Goal: Task Accomplishment & Management: Complete application form

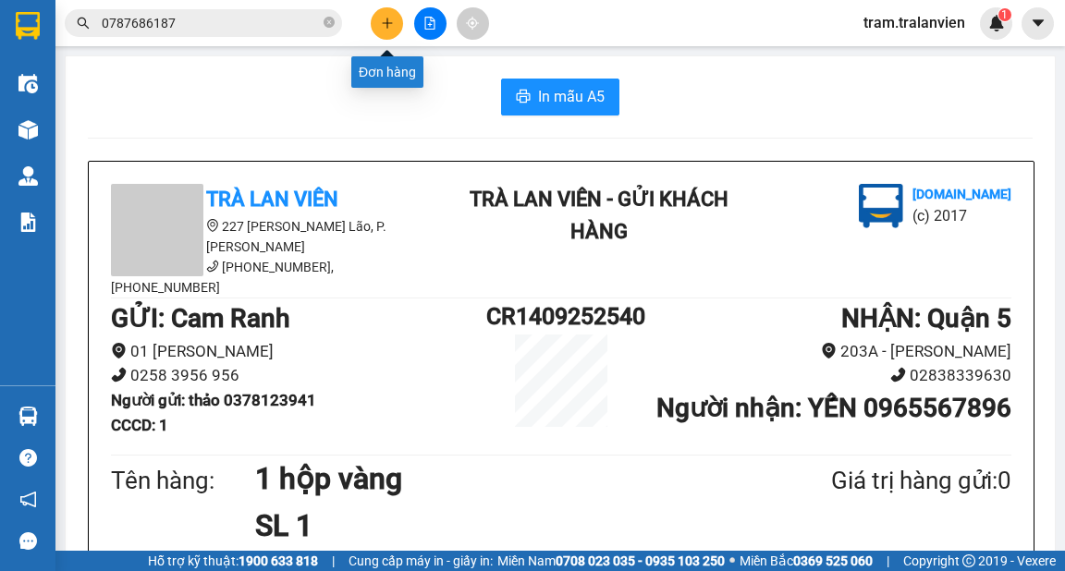
click at [382, 22] on icon "plus" at bounding box center [387, 22] width 10 height 1
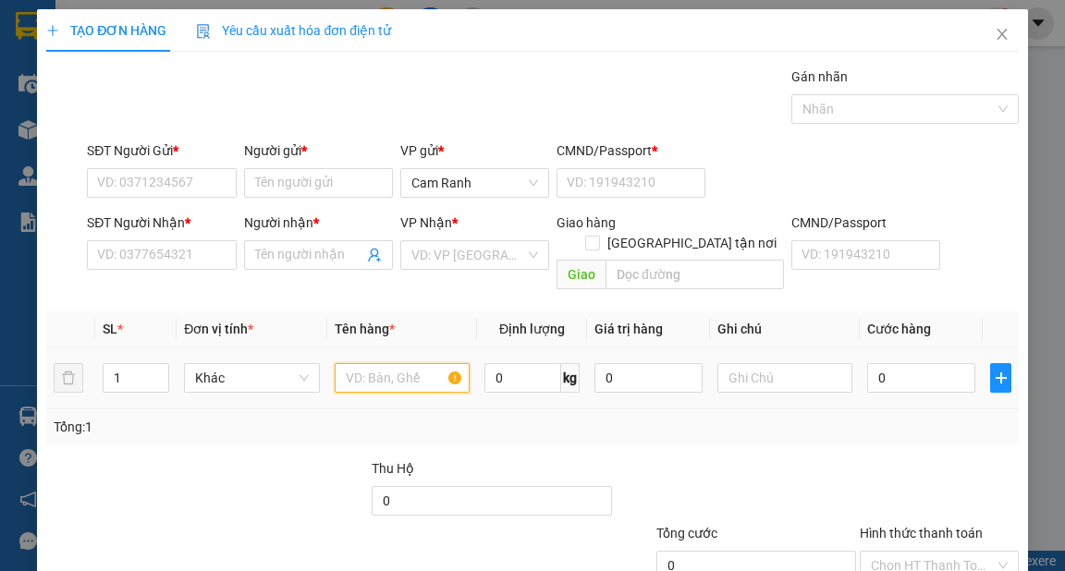
click at [360, 363] on input "text" at bounding box center [403, 378] width 136 height 30
type input "1 t xốp+ 1 t đen"
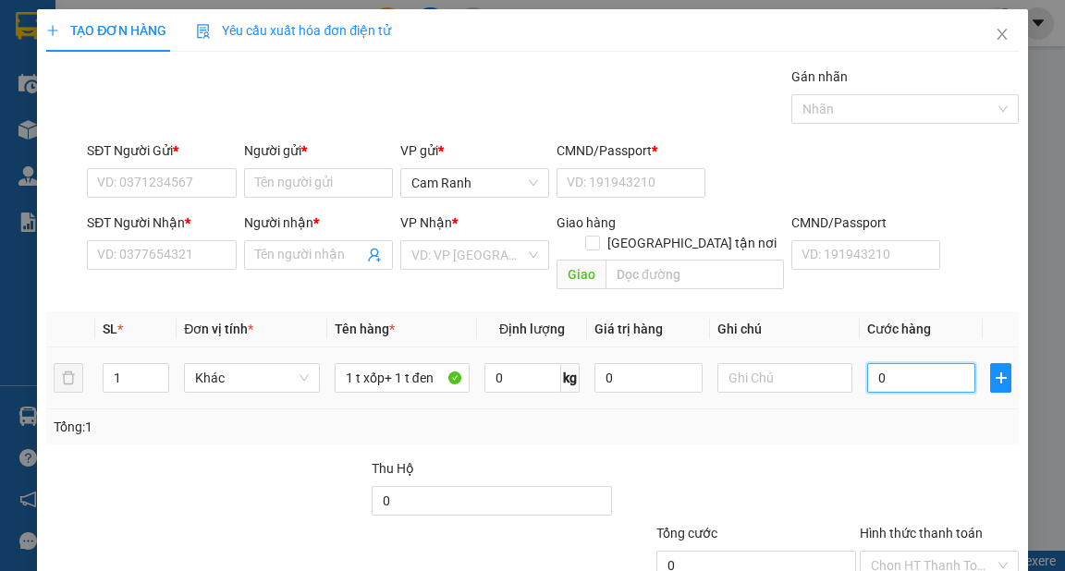
click at [924, 363] on input "0" at bounding box center [921, 378] width 108 height 30
type input "8"
type input "80"
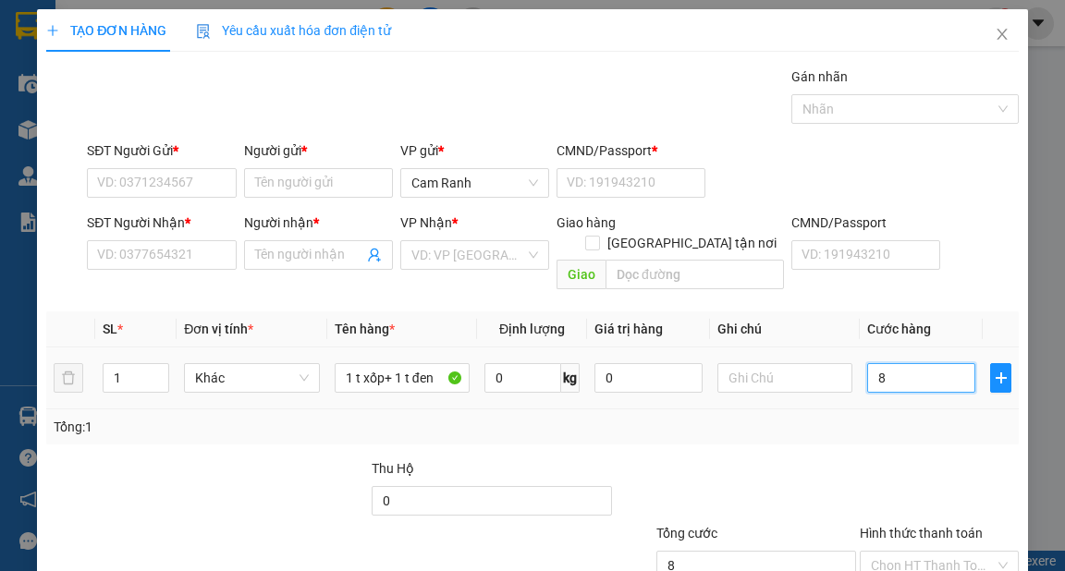
type input "80"
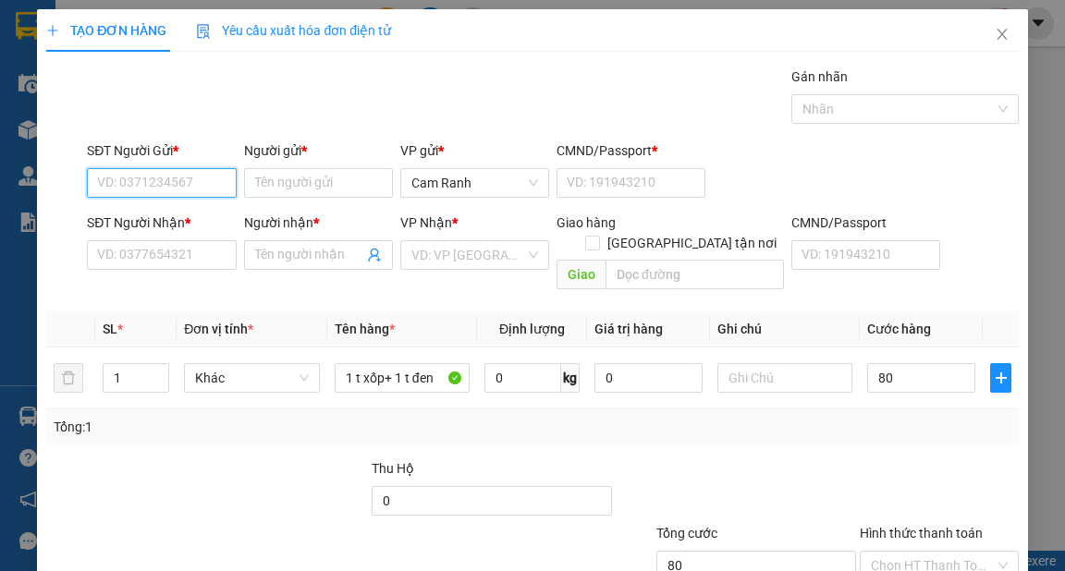
type input "80.000"
click at [187, 181] on input "SĐT Người Gửi *" at bounding box center [161, 183] width 149 height 30
click at [174, 220] on div "0396653243 - bích" at bounding box center [159, 219] width 125 height 20
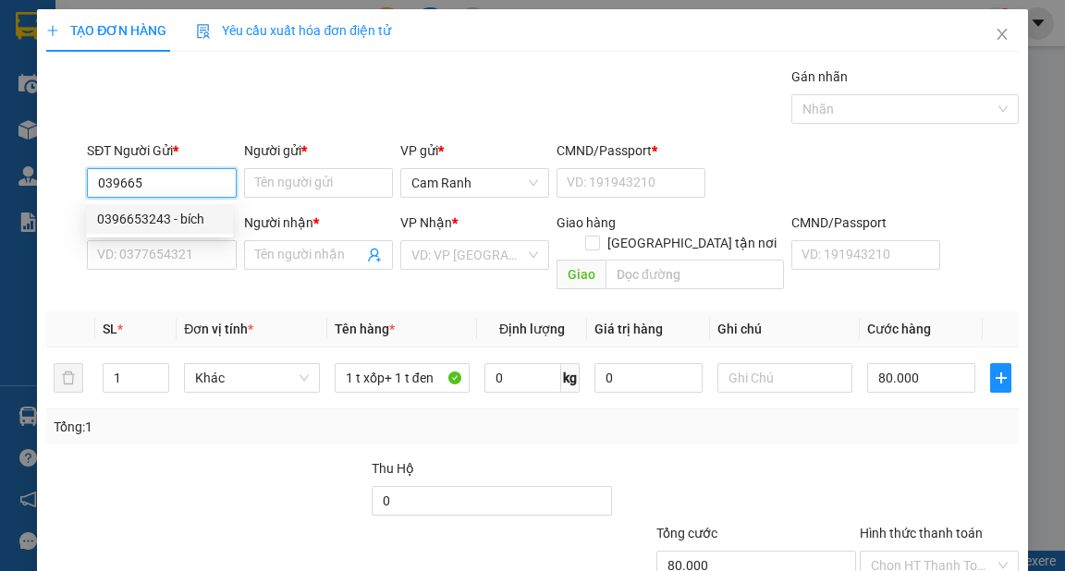
type input "0396653243"
type input "bích"
type input "0373864849"
type input "HƯƠNG"
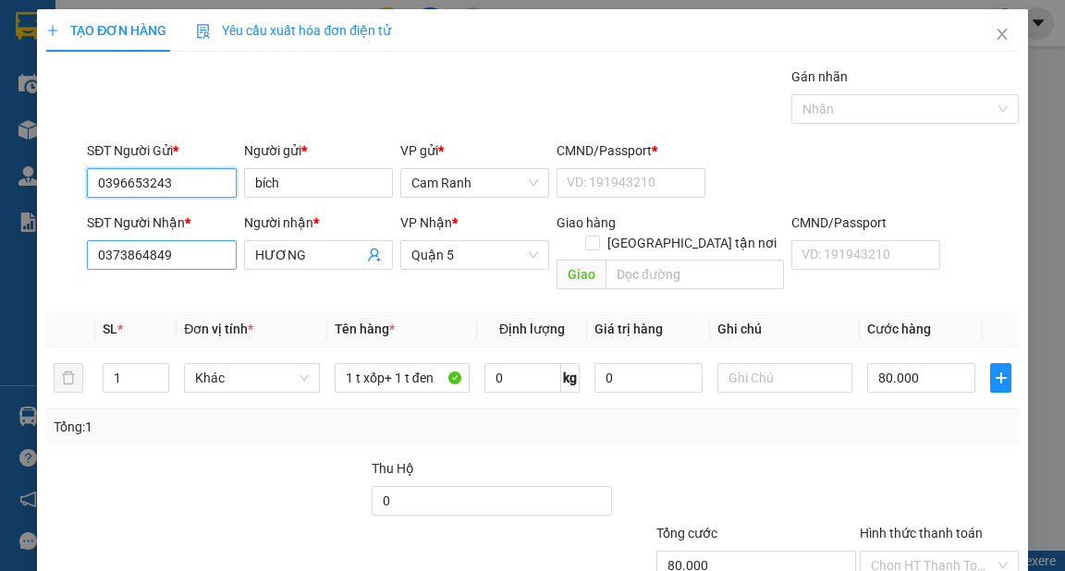
type input "0396653243"
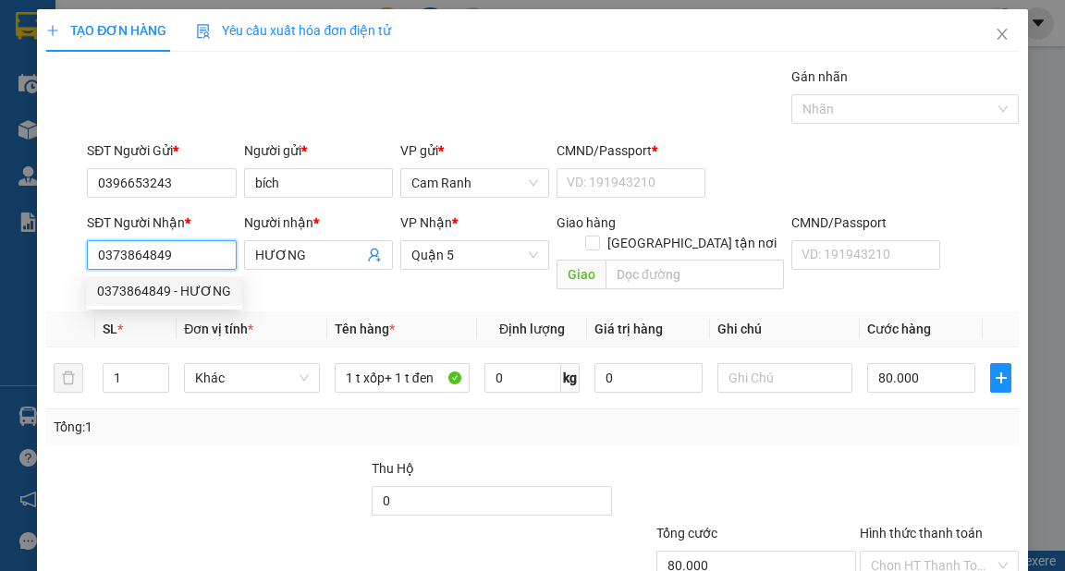
click at [198, 259] on input "0373864849" at bounding box center [161, 255] width 149 height 30
drag, startPoint x: 154, startPoint y: 249, endPoint x: 59, endPoint y: 248, distance: 95.2
click at [60, 249] on div "SĐT Người Nhận * 0373864849 Người nhận * HƯƠNG VP Nhận * [GEOGRAPHIC_DATA] tận …" at bounding box center [531, 255] width 975 height 85
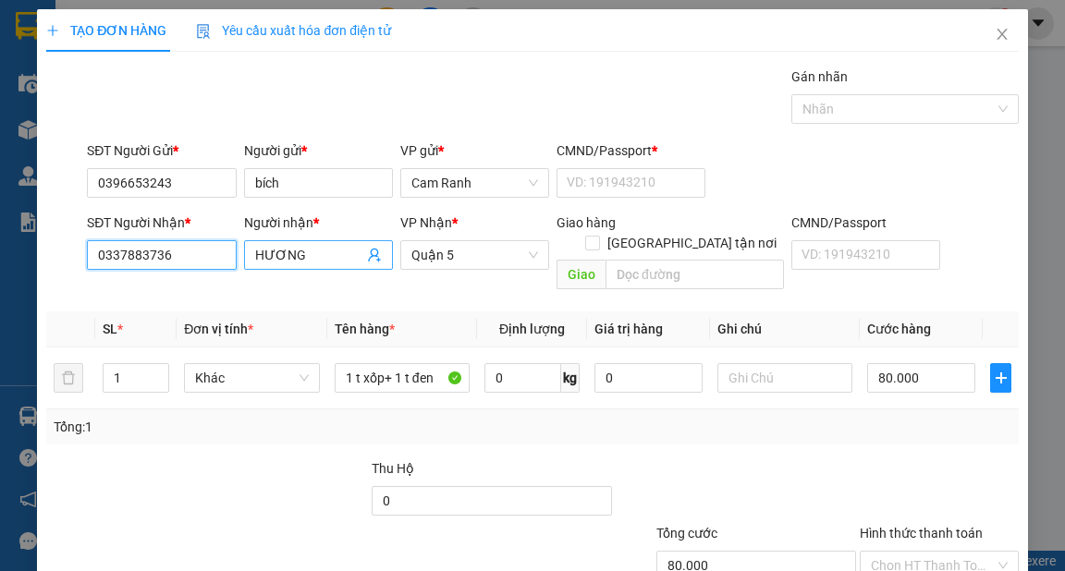
type input "0337883736"
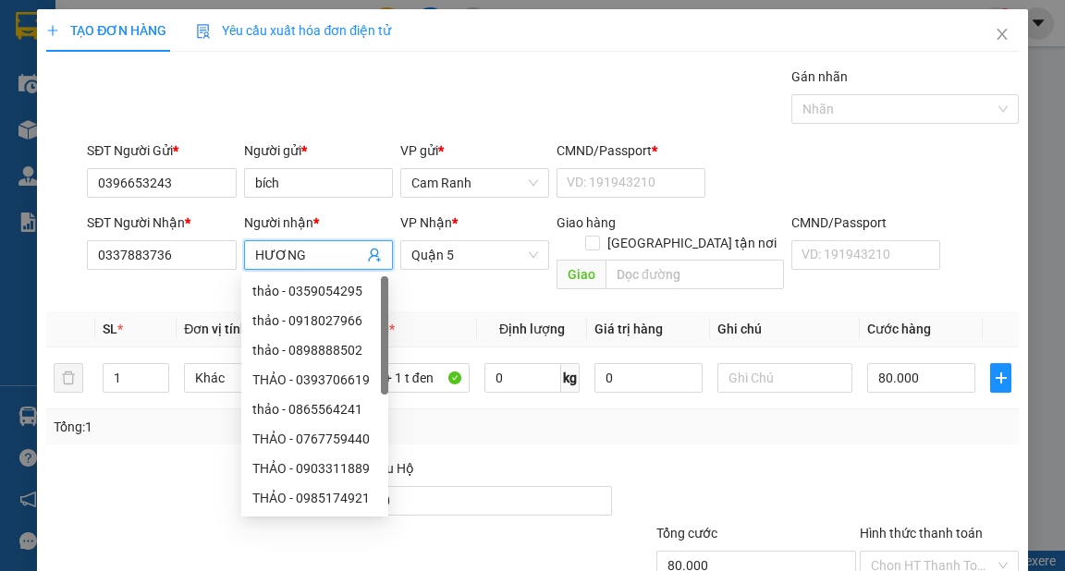
drag, startPoint x: 324, startPoint y: 260, endPoint x: 248, endPoint y: 259, distance: 75.8
click at [248, 259] on span "HƯƠNG" at bounding box center [318, 255] width 149 height 30
type input "[PERSON_NAME]"
click at [923, 427] on div "Transit Pickup Surcharge Ids Transit Deliver Surcharge Ids Transit Deliver Surc…" at bounding box center [531, 368] width 971 height 602
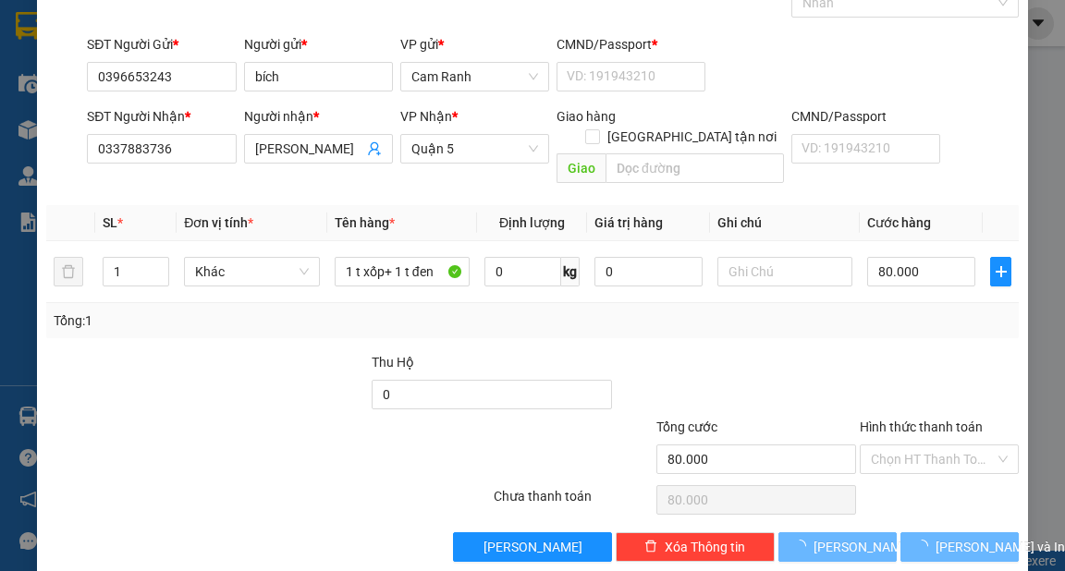
scroll to position [111, 0]
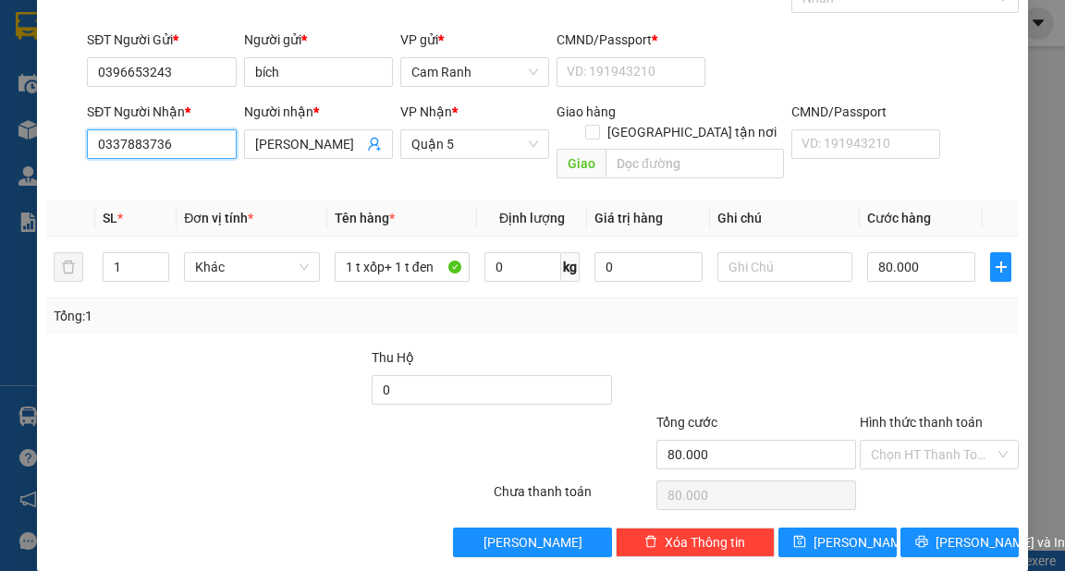
click at [210, 140] on input "0337883736" at bounding box center [161, 144] width 149 height 30
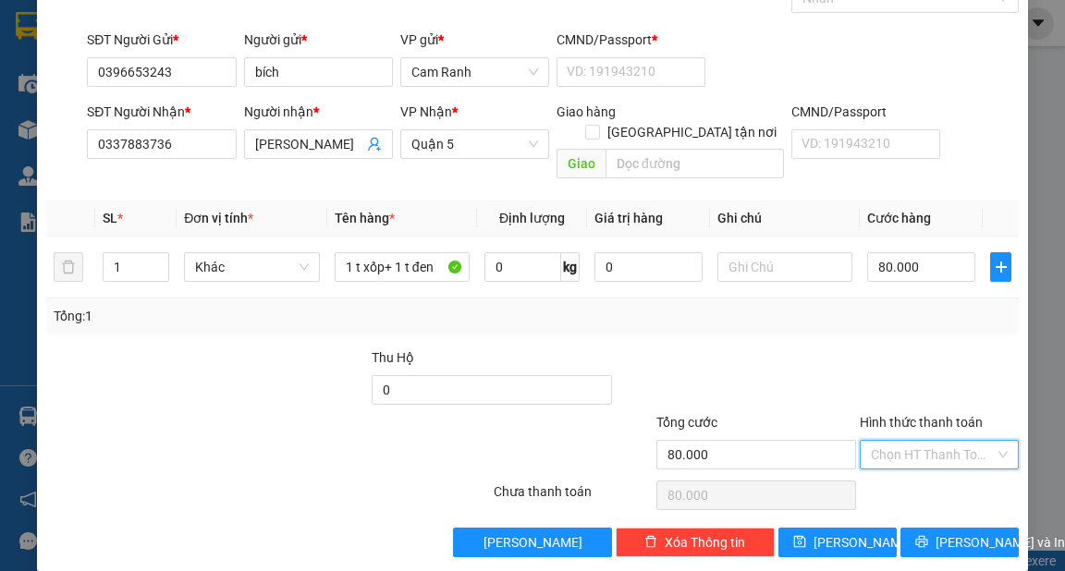
click at [907, 441] on input "Hình thức thanh toán" at bounding box center [933, 455] width 124 height 28
click at [919, 467] on div "Tại văn phòng" at bounding box center [928, 469] width 135 height 20
type input "0"
click at [939, 532] on span "[PERSON_NAME] và In" at bounding box center [999, 542] width 129 height 20
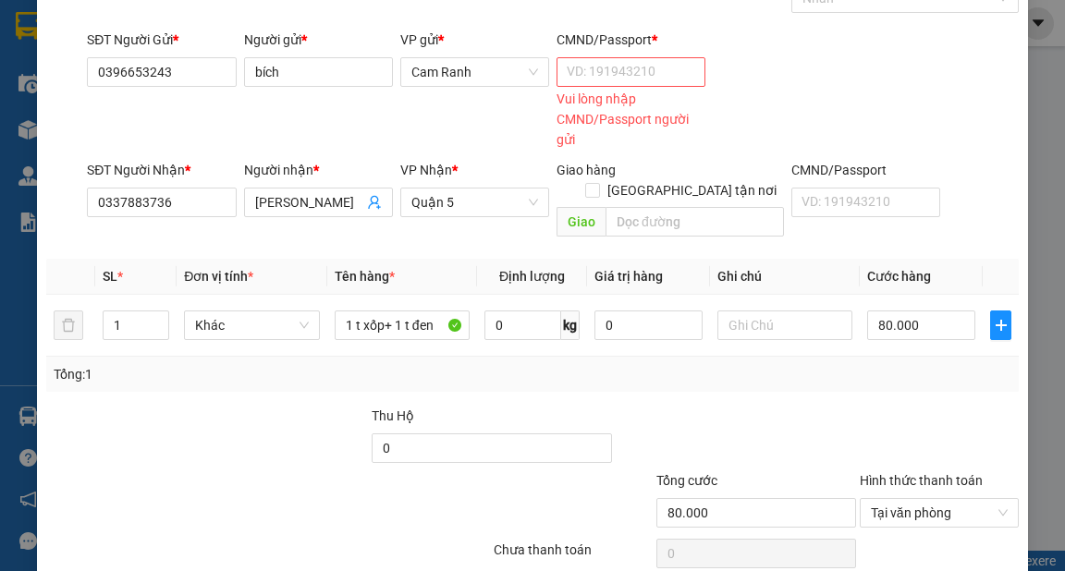
click at [597, 92] on div "Vui lòng nhập CMND/Passport người gửi" at bounding box center [630, 119] width 149 height 61
click at [577, 76] on input "CMND/Passport *" at bounding box center [630, 72] width 149 height 30
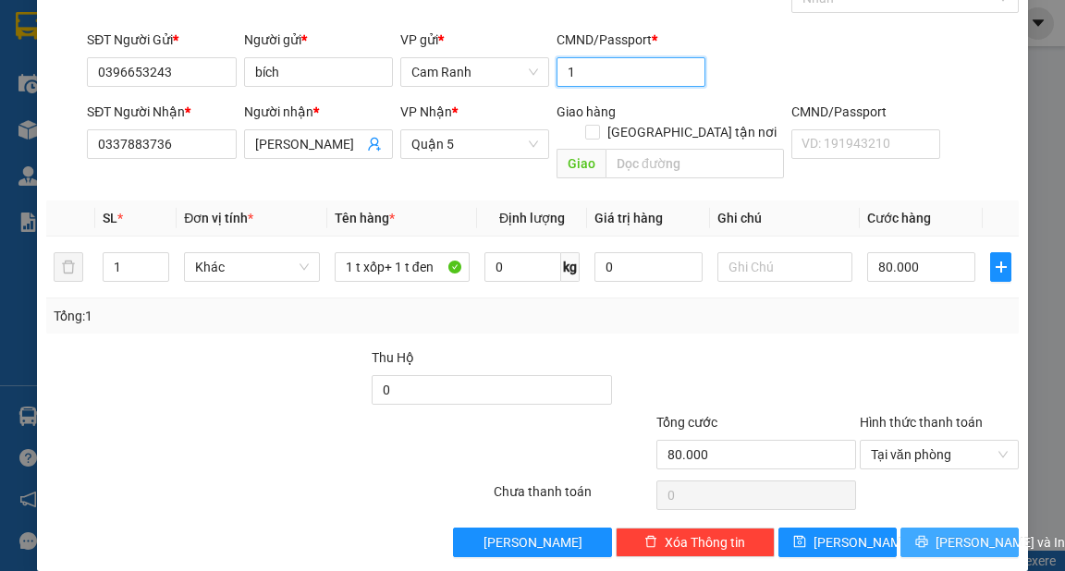
type input "1"
click at [946, 532] on span "[PERSON_NAME] và In" at bounding box center [999, 542] width 129 height 20
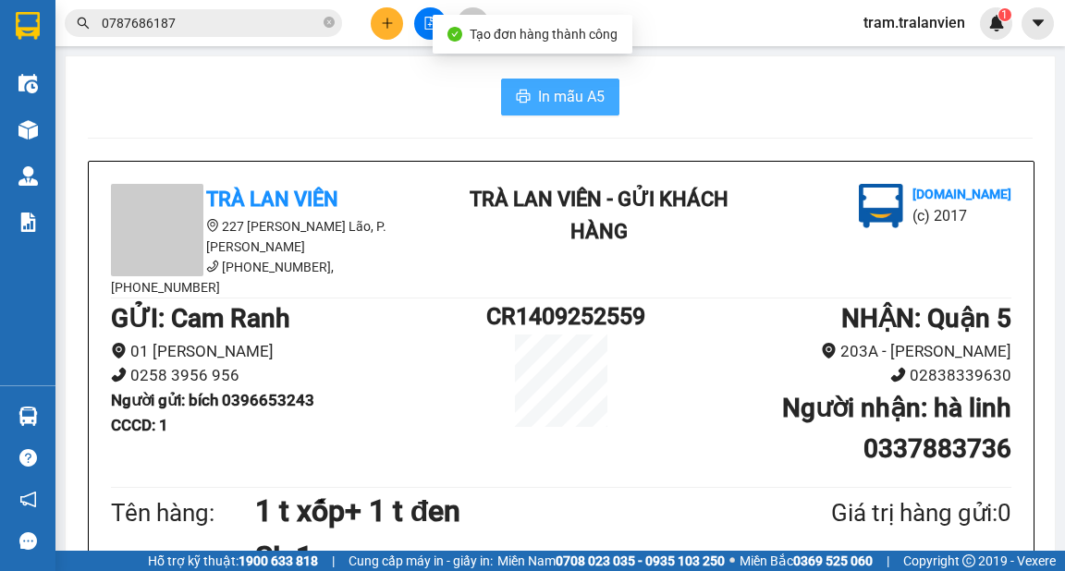
click at [554, 101] on span "In mẫu A5" at bounding box center [571, 96] width 67 height 23
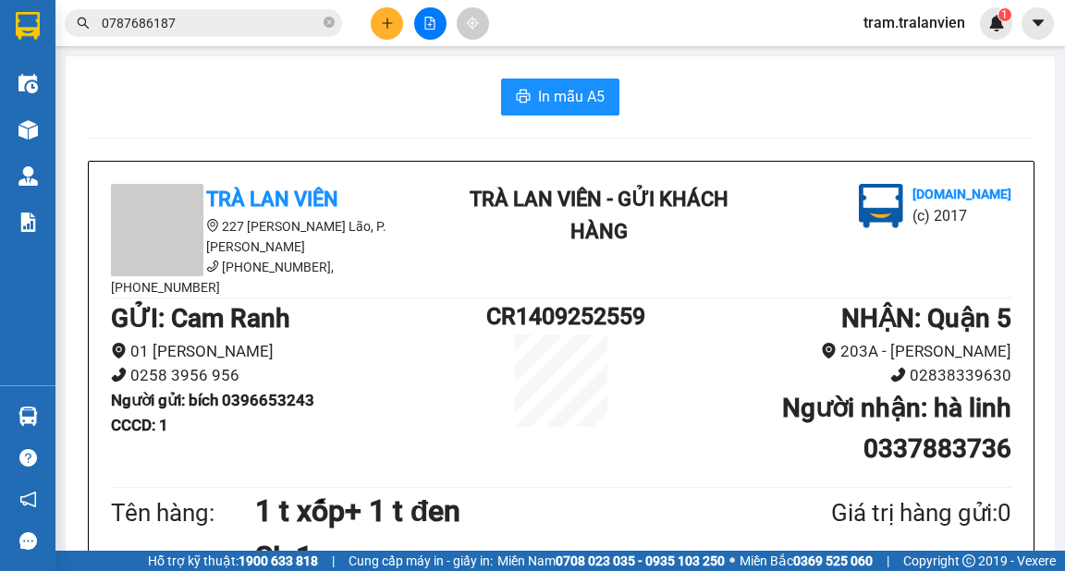
click at [397, 14] on button at bounding box center [387, 23] width 32 height 32
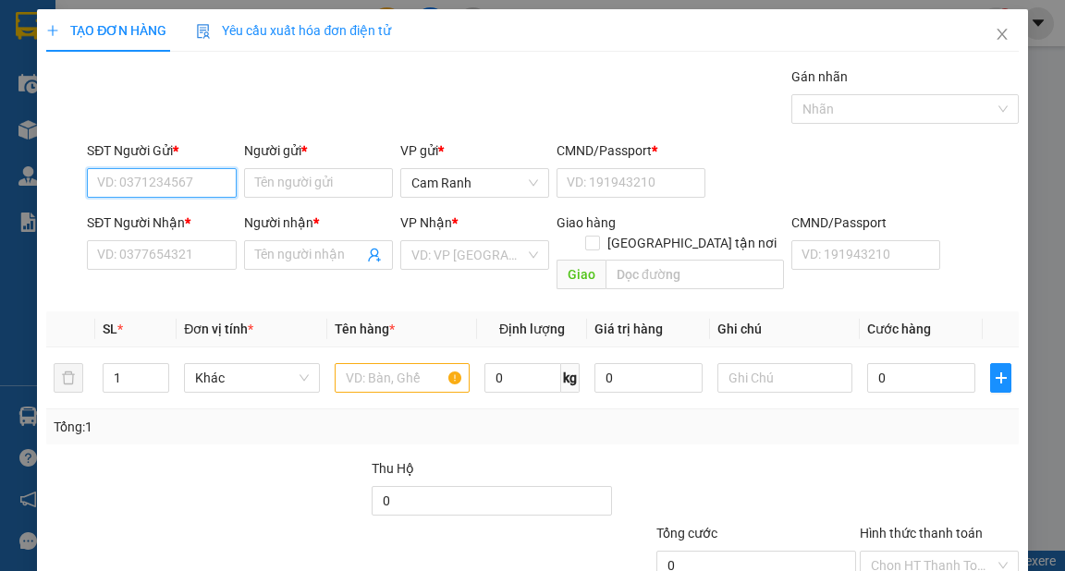
click at [153, 177] on input "SĐT Người Gửi *" at bounding box center [161, 183] width 149 height 30
click at [191, 216] on div "0975667493 - [PERSON_NAME]" at bounding box center [188, 219] width 182 height 20
type input "0975667493"
type input "[PERSON_NAME]"
type input "056195009177"
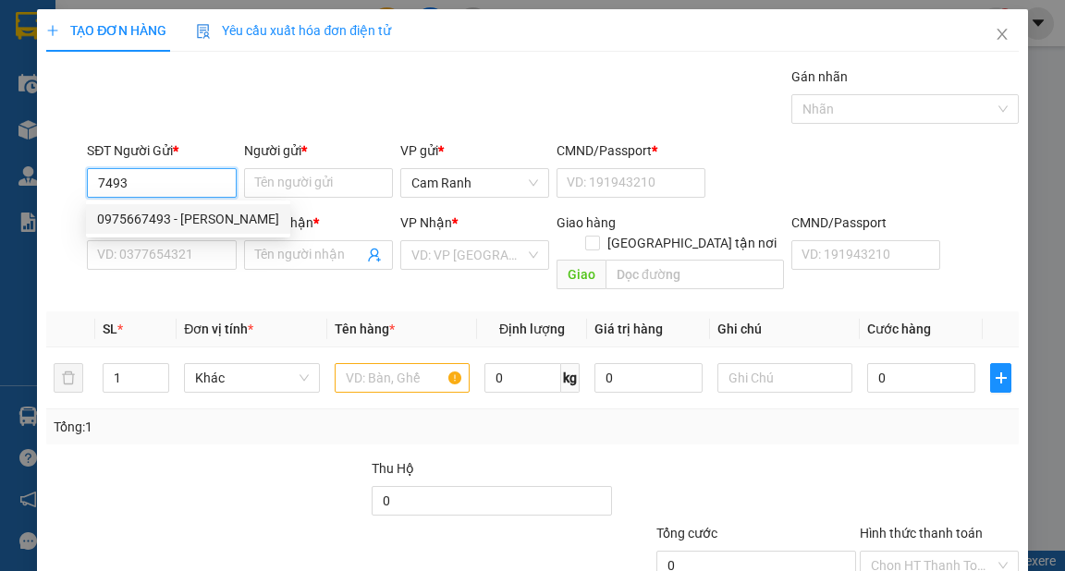
type input "0949992626"
type input "hưng"
type input "051204011669"
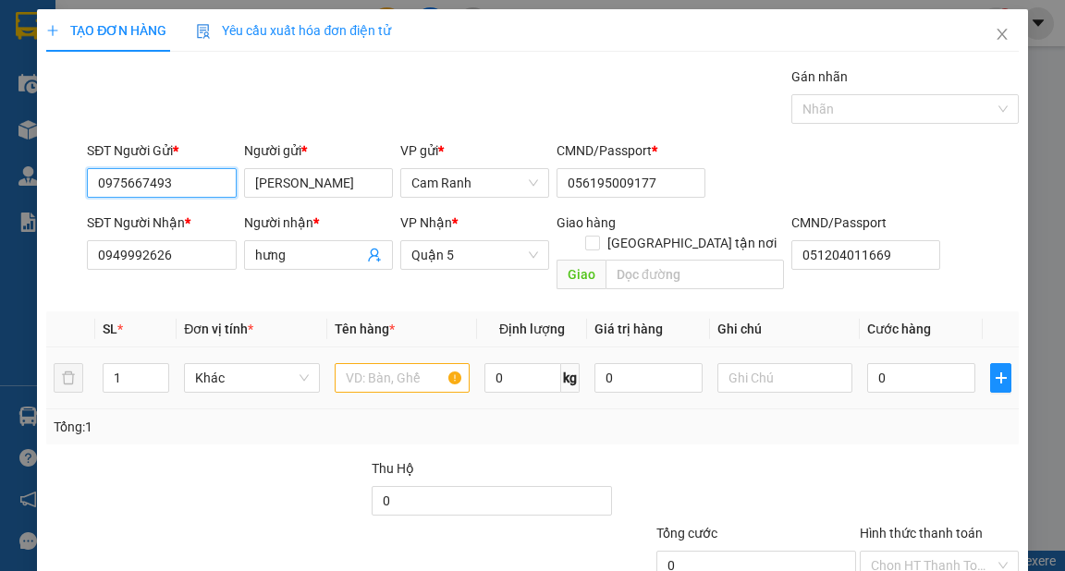
type input "0975667493"
click at [414, 363] on input "text" at bounding box center [403, 378] width 136 height 30
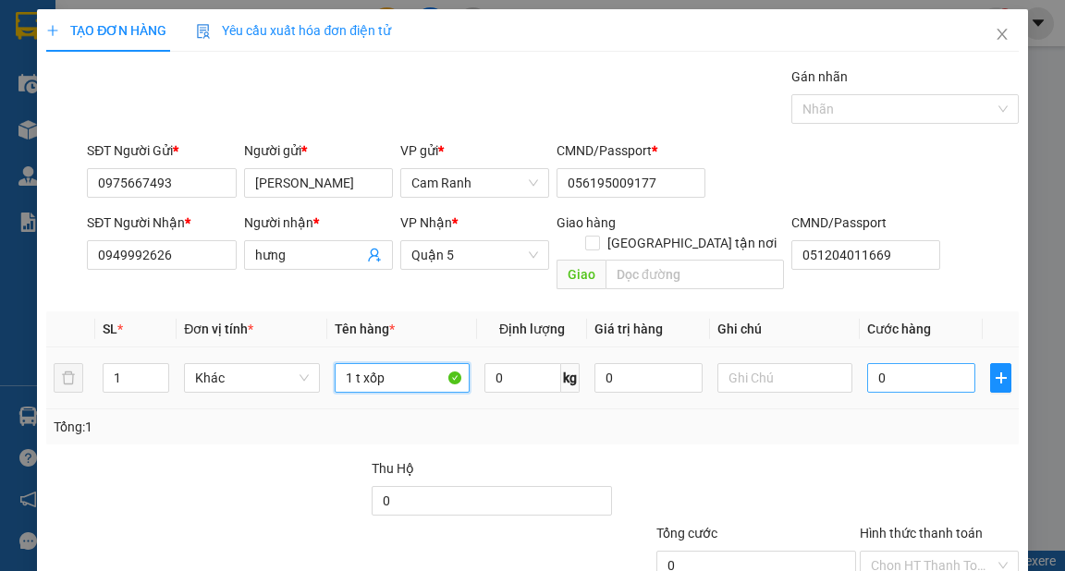
type input "1 t xốp"
click at [892, 363] on input "0" at bounding box center [921, 378] width 108 height 30
type input "8"
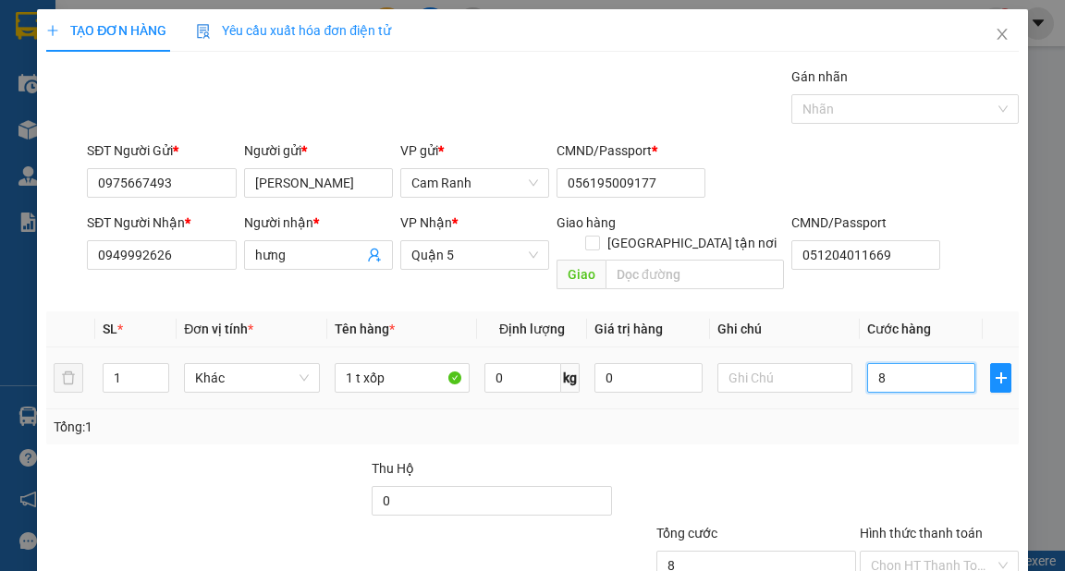
type input "80"
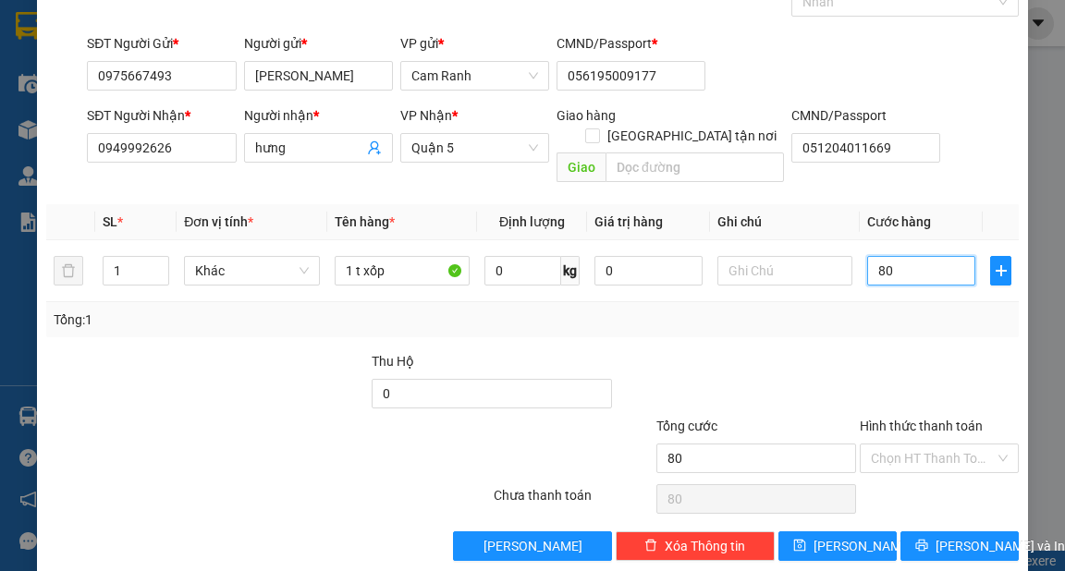
scroll to position [111, 0]
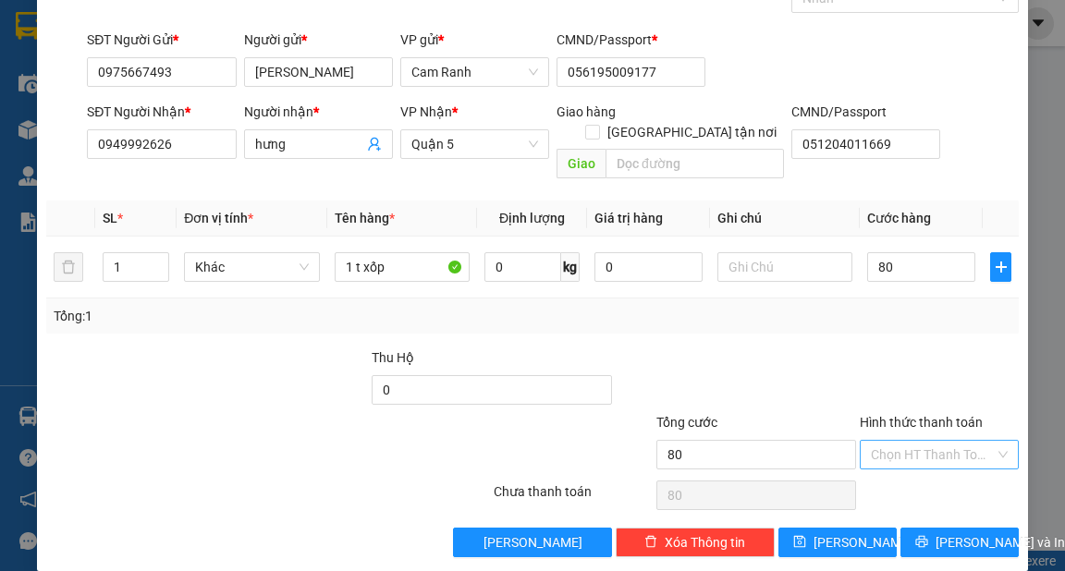
type input "80.000"
click at [918, 441] on input "Hình thức thanh toán" at bounding box center [933, 455] width 124 height 28
click at [917, 467] on div "Tại văn phòng" at bounding box center [928, 469] width 135 height 20
type input "0"
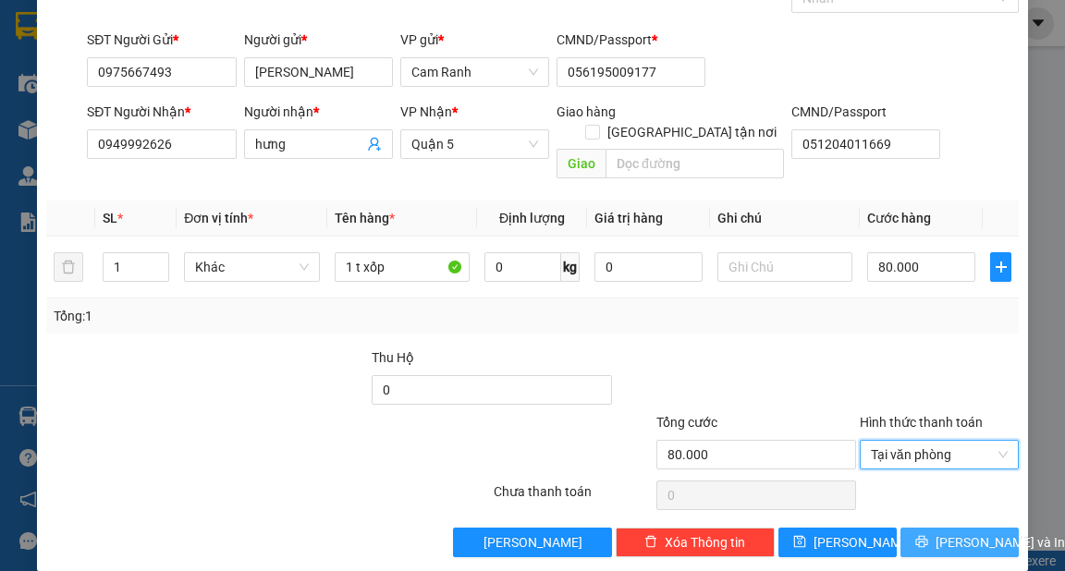
click at [941, 532] on span "[PERSON_NAME] và In" at bounding box center [999, 542] width 129 height 20
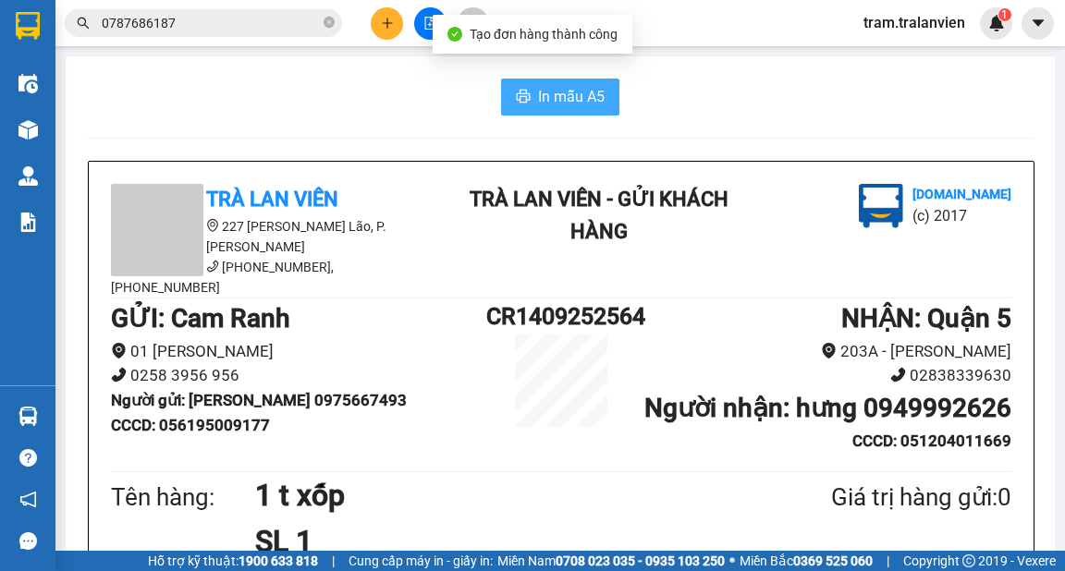
click at [591, 92] on span "In mẫu A5" at bounding box center [571, 96] width 67 height 23
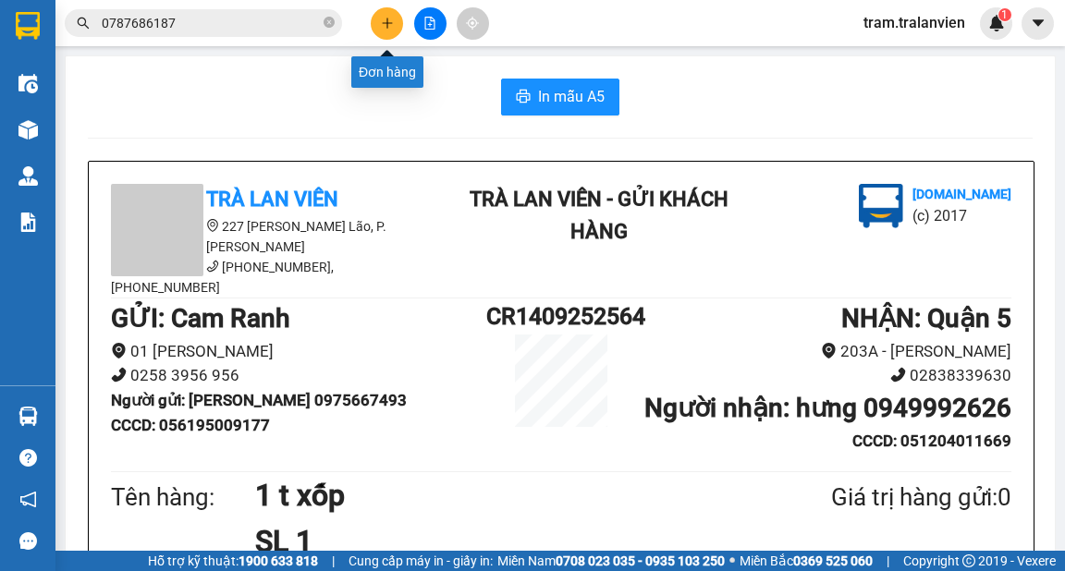
click at [398, 18] on button at bounding box center [387, 23] width 32 height 32
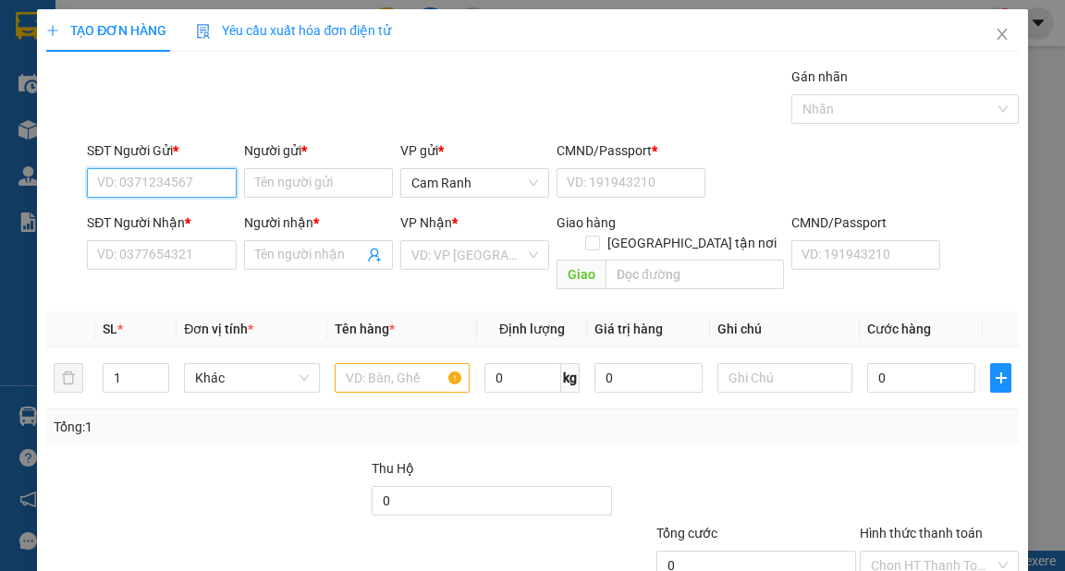
click at [200, 172] on input "SĐT Người Gửi *" at bounding box center [161, 183] width 149 height 30
click at [192, 214] on div "0901901355 - [PERSON_NAME]" at bounding box center [188, 219] width 182 height 20
type input "0901901355"
type input "[PERSON_NAME]"
type input "1"
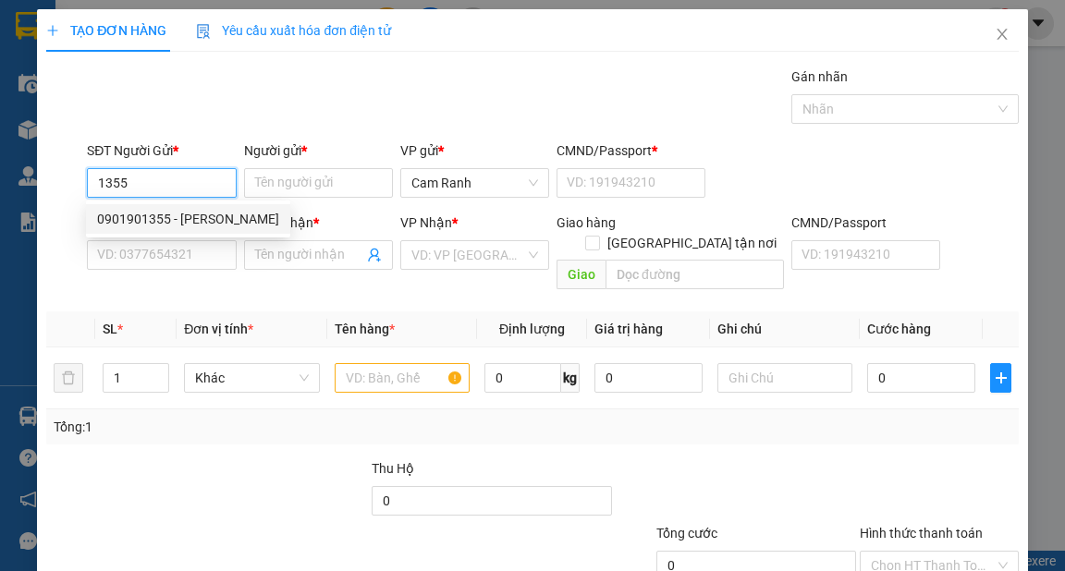
type input "0766676171"
type input "nhựt"
type input "083081000930"
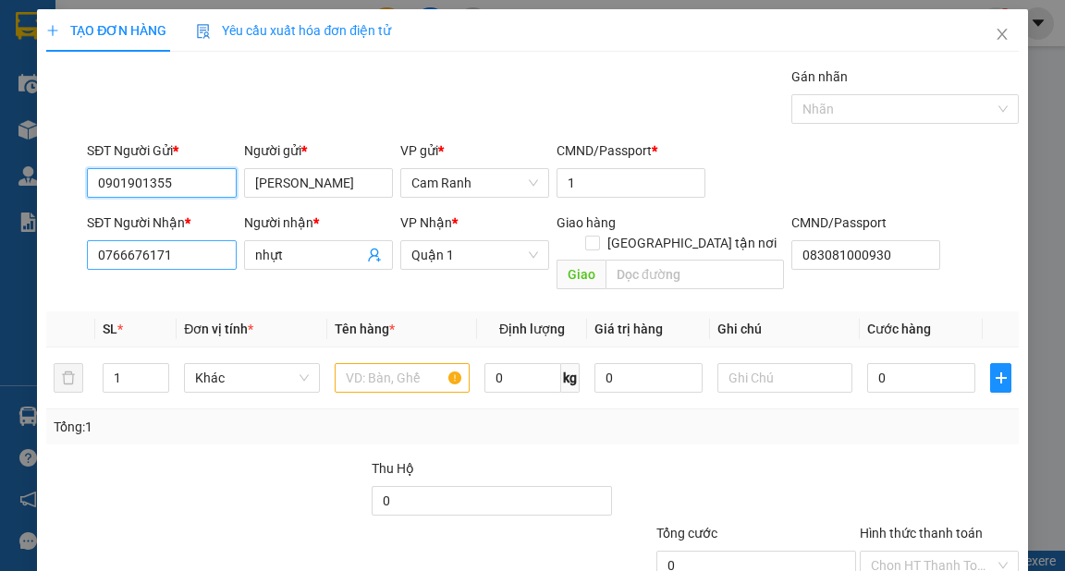
type input "0901901355"
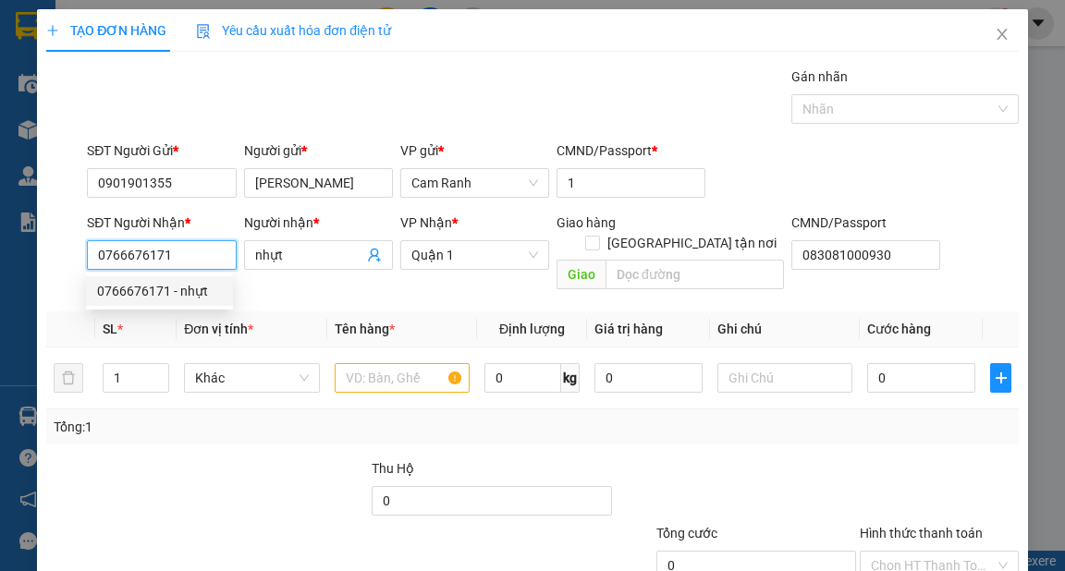
drag, startPoint x: 126, startPoint y: 242, endPoint x: 62, endPoint y: 240, distance: 63.8
click at [62, 240] on div "SĐT Người Nhận * 0766676171 Người nhận * nhựt VP Nhận * [GEOGRAPHIC_DATA] tận n…" at bounding box center [531, 255] width 975 height 85
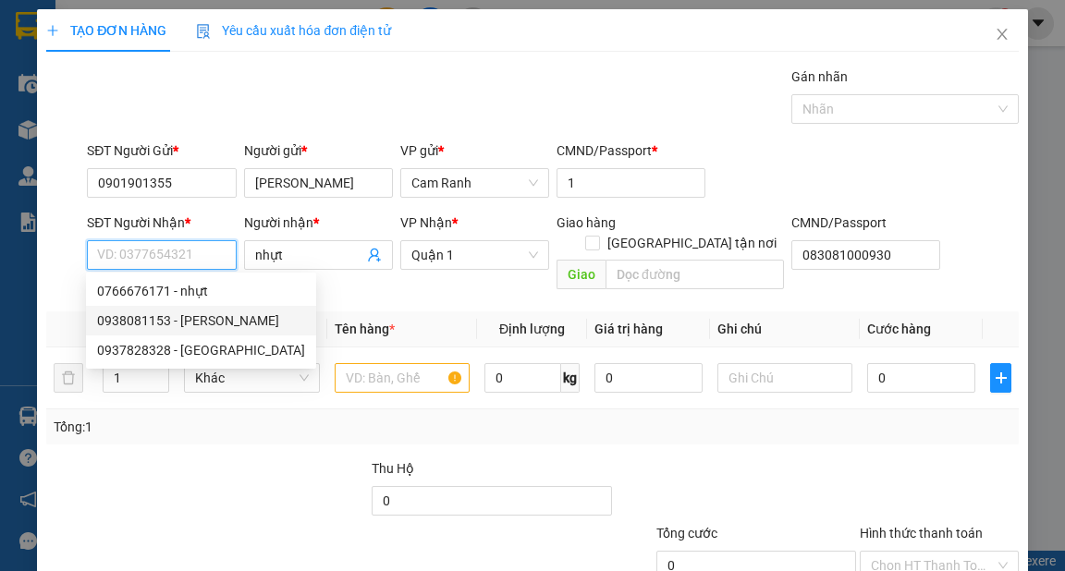
click at [131, 313] on div "0938081153 - [PERSON_NAME]" at bounding box center [201, 321] width 208 height 20
type input "0938081153"
type input "[PERSON_NAME]"
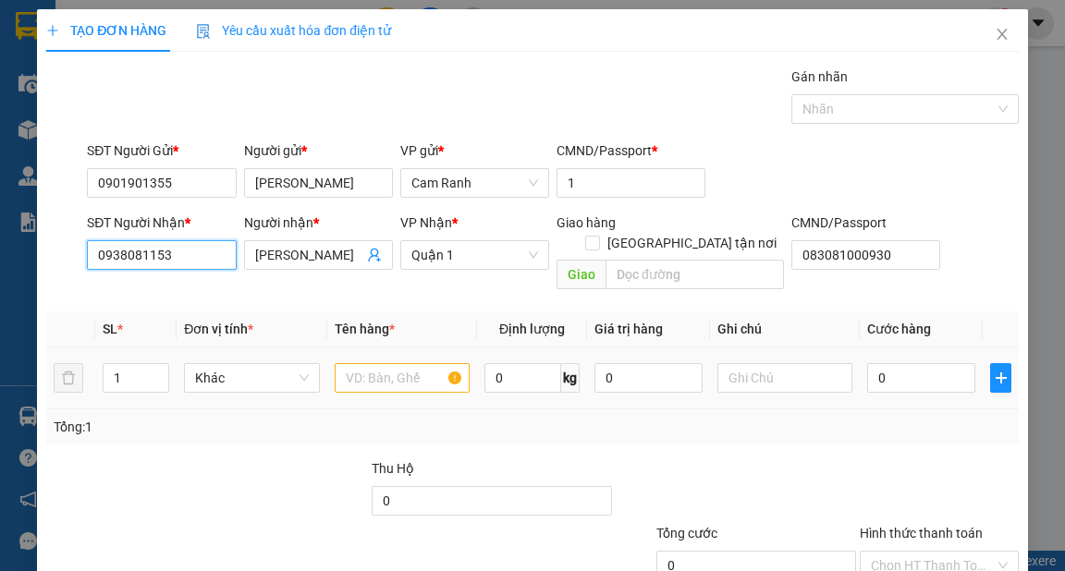
type input "0938081153"
click at [343, 363] on input "text" at bounding box center [403, 378] width 136 height 30
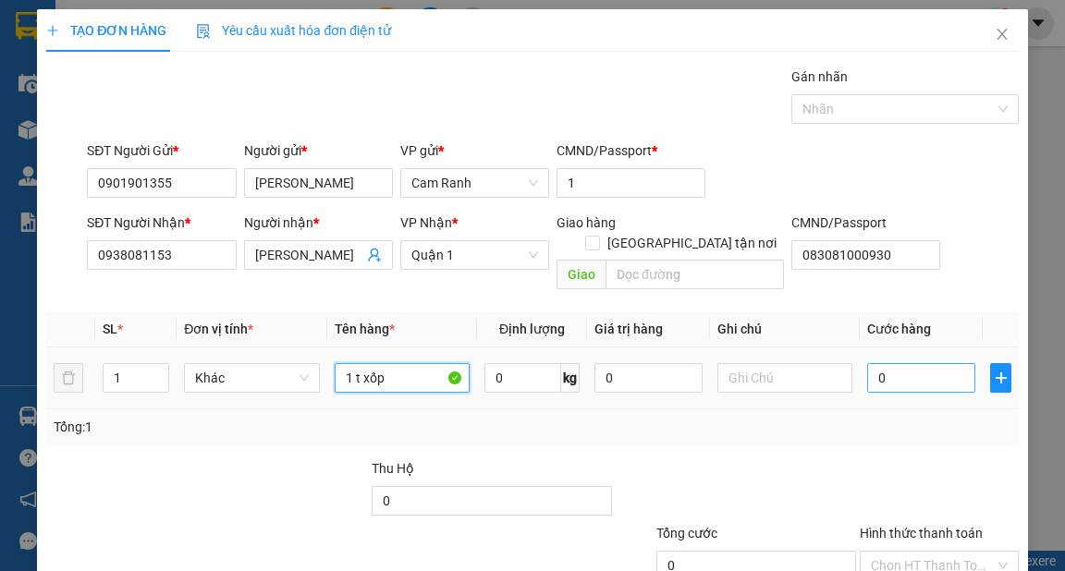
type input "1 t xốp"
click at [873, 370] on input "0" at bounding box center [921, 378] width 108 height 30
type input "4"
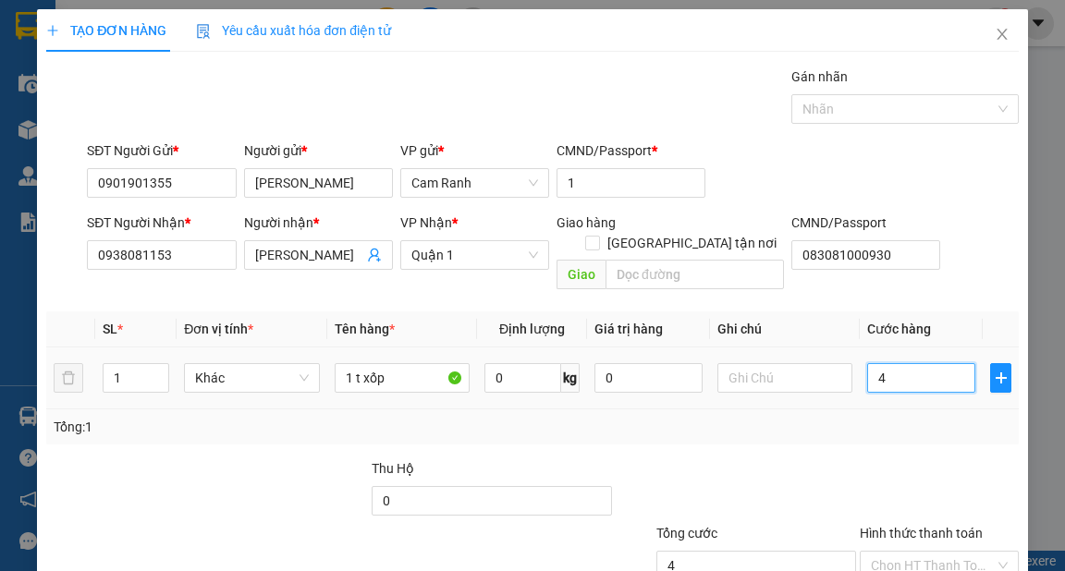
type input "40"
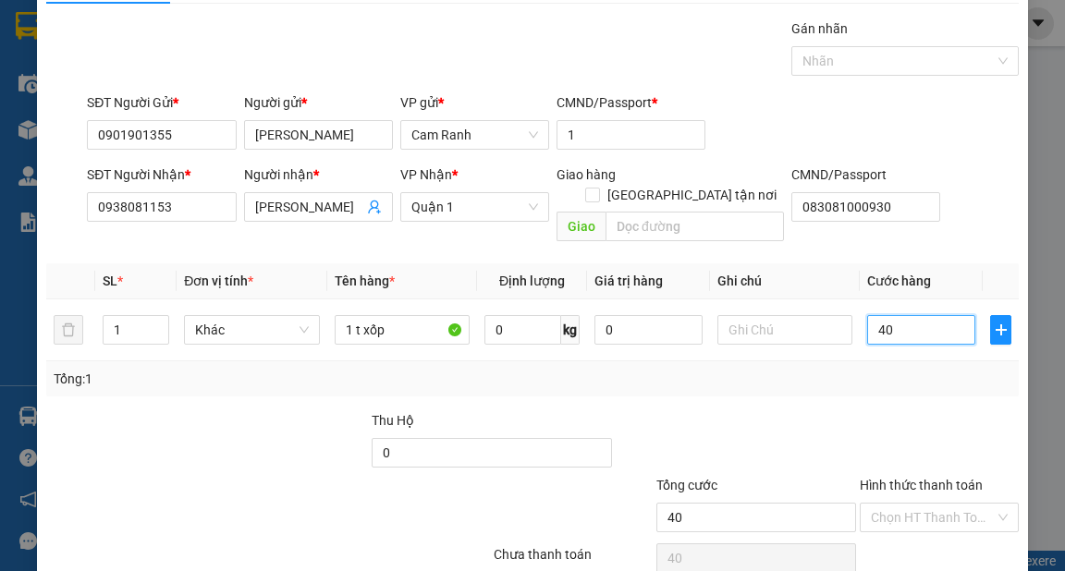
scroll to position [111, 0]
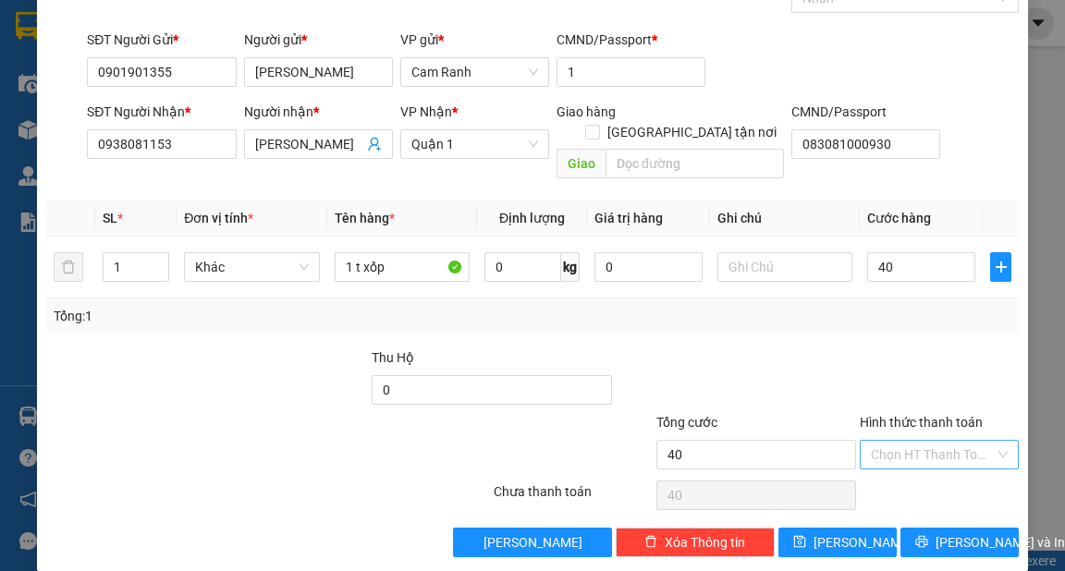
type input "40.000"
click at [933, 441] on input "Hình thức thanh toán" at bounding box center [933, 455] width 124 height 28
click at [927, 466] on div "Tại văn phòng" at bounding box center [928, 469] width 135 height 20
type input "0"
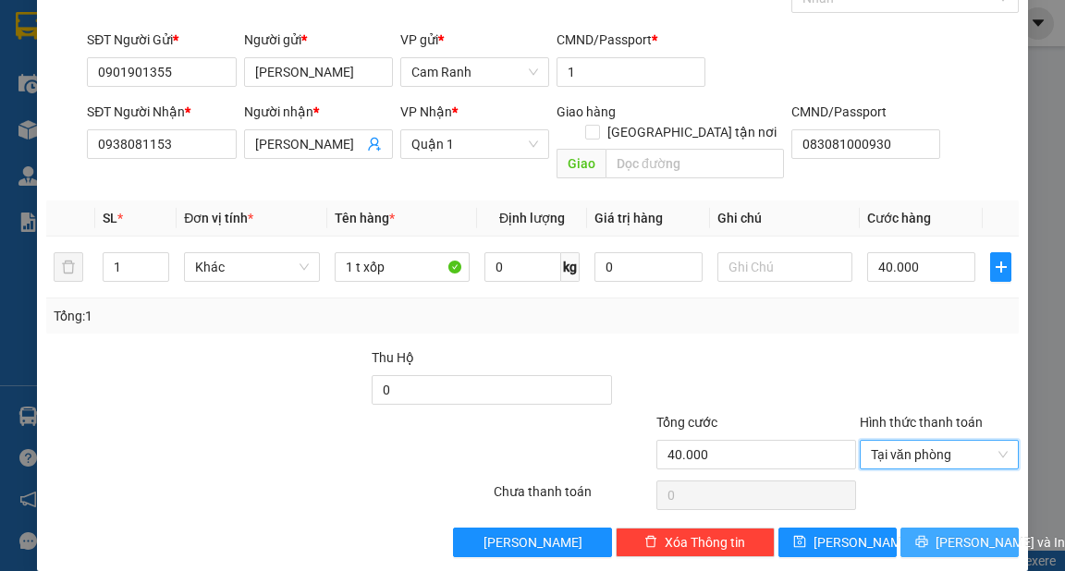
click at [946, 532] on span "[PERSON_NAME] và In" at bounding box center [999, 542] width 129 height 20
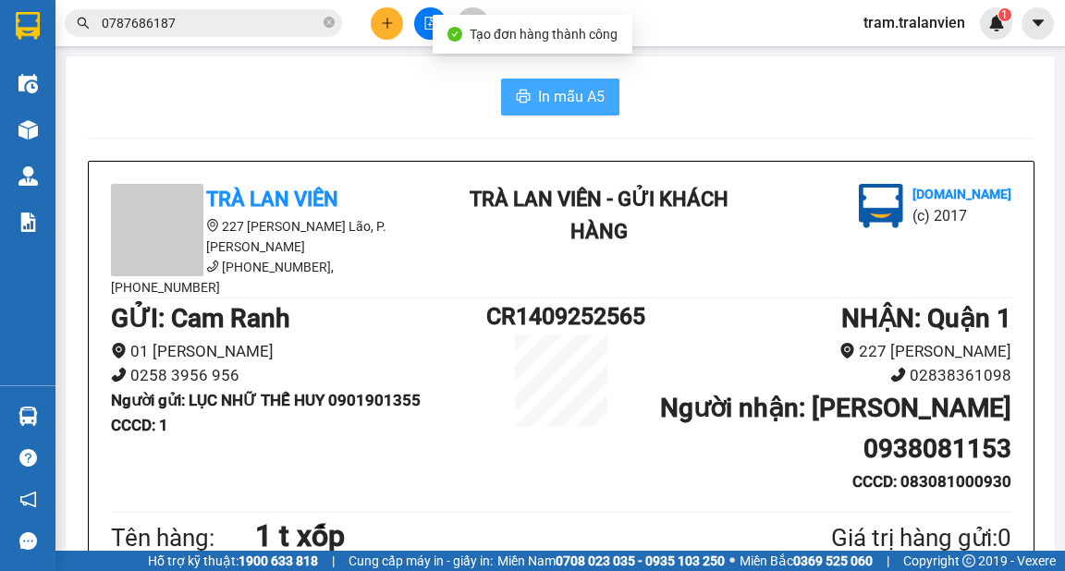
click at [577, 110] on button "In mẫu A5" at bounding box center [560, 97] width 118 height 37
